Goal: Information Seeking & Learning: Find specific fact

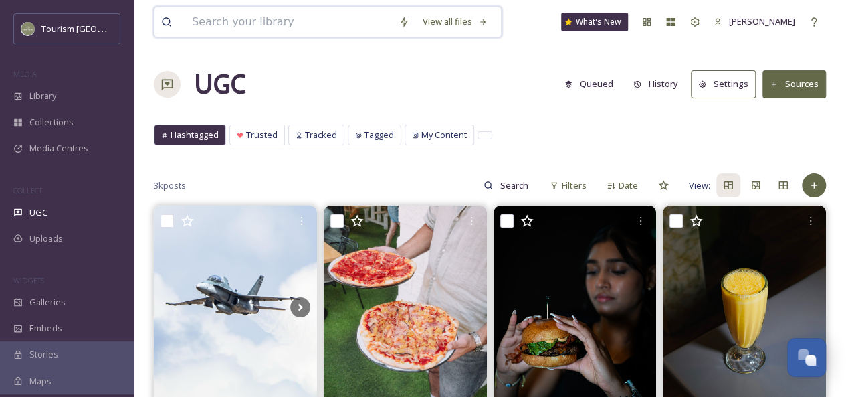
click at [304, 21] on input at bounding box center [288, 21] width 207 height 29
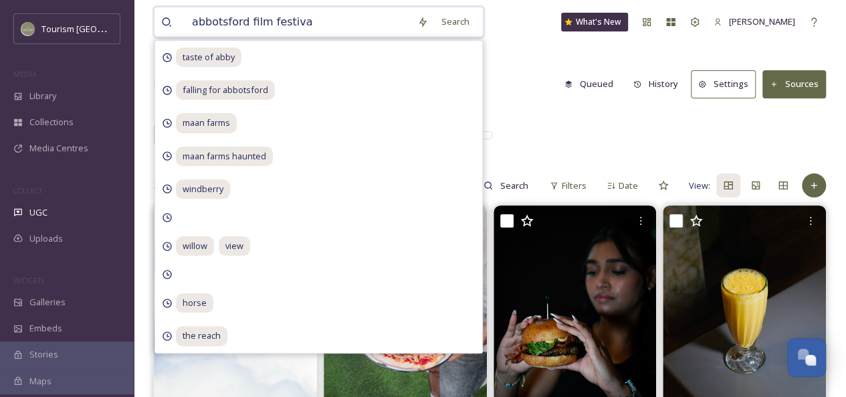
type input "abbotsford film festival"
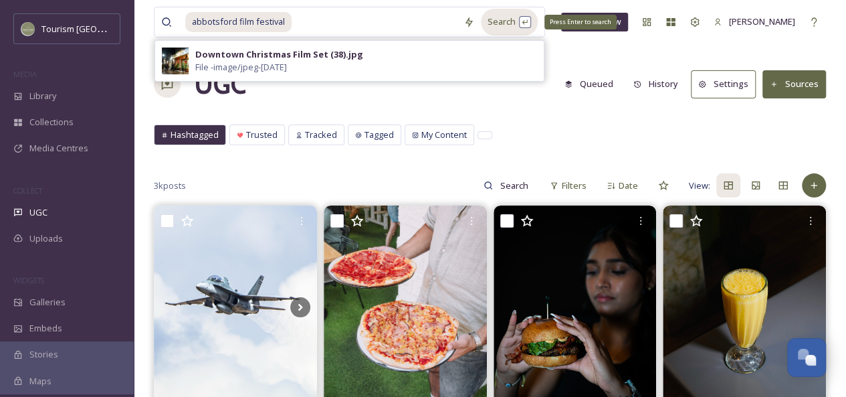
click at [496, 21] on div "Search Press Enter to search" at bounding box center [509, 22] width 57 height 26
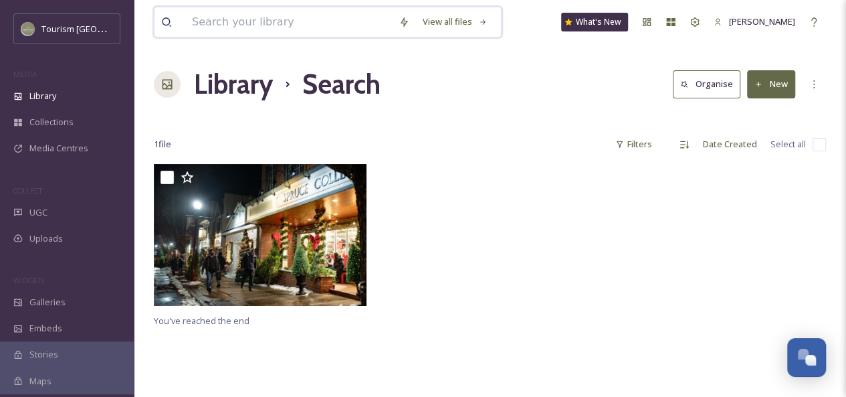
click at [265, 20] on input at bounding box center [288, 21] width 207 height 29
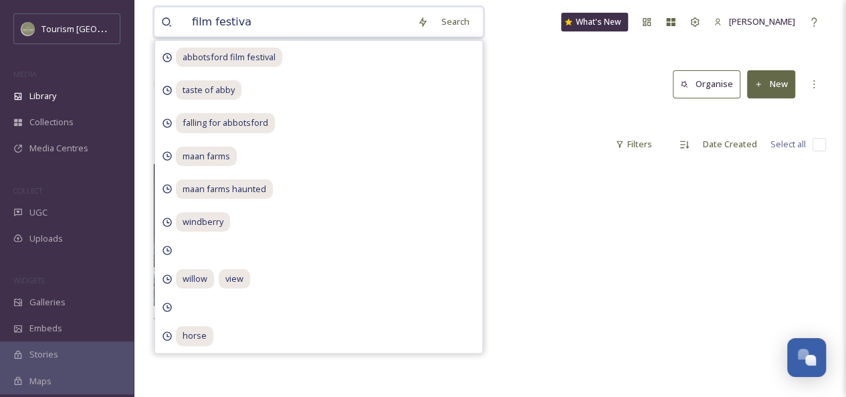
type input "film festival"
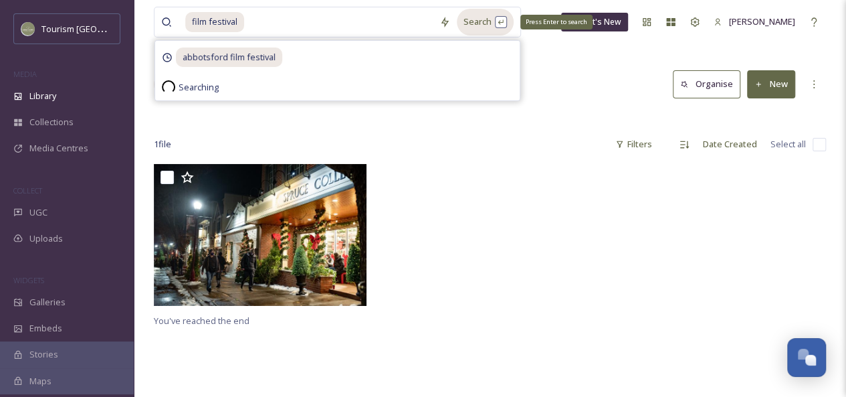
click at [482, 23] on div "Search Press Enter to search" at bounding box center [485, 22] width 57 height 26
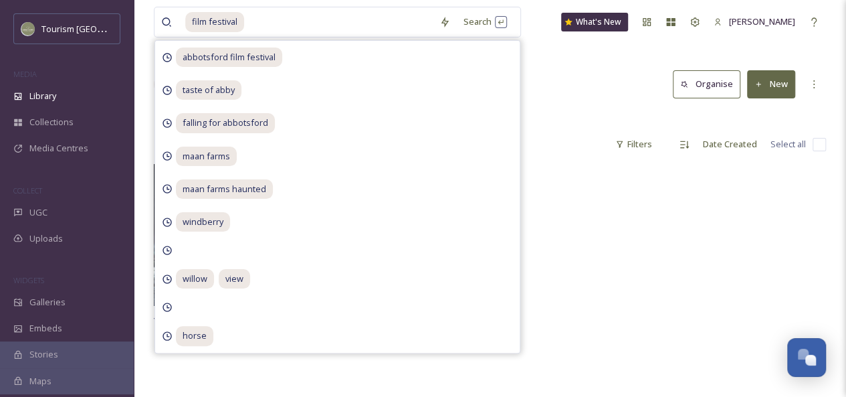
click at [571, 92] on div "Library Search Organise New" at bounding box center [490, 84] width 672 height 40
